Goal: Complete application form

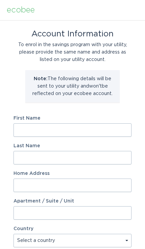
click at [103, 134] on input "First Name" at bounding box center [72, 129] width 118 height 13
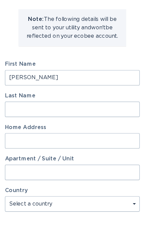
type input "[PERSON_NAME]"
click at [93, 151] on input "Last Name" at bounding box center [72, 157] width 118 height 13
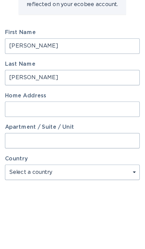
type input "[PERSON_NAME]"
click at [96, 179] on input "Home Address" at bounding box center [72, 185] width 118 height 13
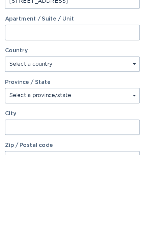
type input "[STREET_ADDRESS]"
click at [93, 190] on select "Select a province/state" at bounding box center [72, 196] width 118 height 13
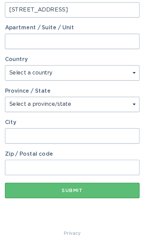
click at [112, 116] on select "Select a province/state" at bounding box center [72, 122] width 118 height 13
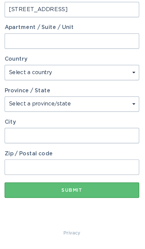
click at [76, 143] on input "City" at bounding box center [72, 149] width 118 height 13
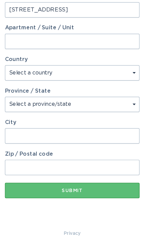
click at [84, 144] on input "City" at bounding box center [72, 150] width 118 height 13
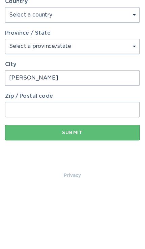
type input "[PERSON_NAME]"
click at [95, 171] on input "Zip / Postal code" at bounding box center [72, 177] width 118 height 13
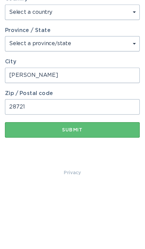
type input "28721"
click at [97, 116] on select "Select a province/state" at bounding box center [72, 122] width 118 height 13
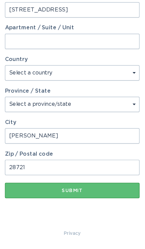
click at [117, 116] on select "Select a province/state" at bounding box center [72, 122] width 118 height 13
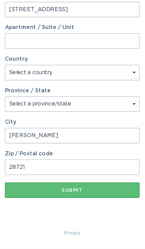
click at [89, 116] on select "Select a province/state" at bounding box center [72, 122] width 118 height 13
click at [85, 116] on select "Select a province/state" at bounding box center [72, 122] width 118 height 13
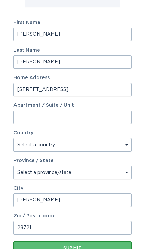
click at [99, 171] on select "Select a province/state" at bounding box center [72, 172] width 118 height 13
click at [127, 174] on select "Select a province/state" at bounding box center [72, 172] width 118 height 13
click at [125, 175] on select "Select a province/state" at bounding box center [72, 172] width 118 height 13
click at [125, 174] on select "Select a province/state" at bounding box center [72, 172] width 118 height 13
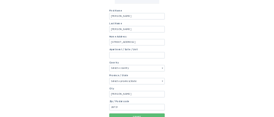
scroll to position [163, 0]
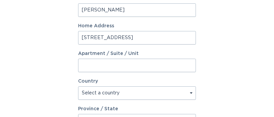
click at [145, 97] on select "Select a country [GEOGRAPHIC_DATA] [GEOGRAPHIC_DATA]" at bounding box center [137, 92] width 118 height 13
click at [145, 95] on select "Select a country [GEOGRAPHIC_DATA] [GEOGRAPHIC_DATA]" at bounding box center [137, 92] width 118 height 13
select select "US"
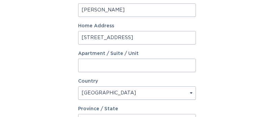
select select "NC"
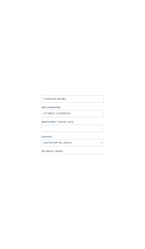
scroll to position [96, 0]
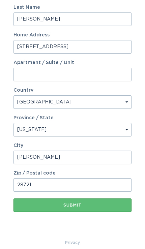
click at [94, 208] on button "Submit" at bounding box center [72, 205] width 118 height 13
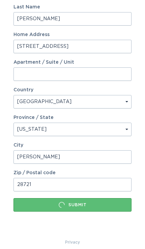
scroll to position [0, 0]
